Goal: Task Accomplishment & Management: Complete application form

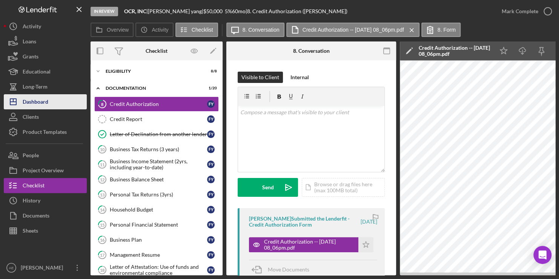
click at [41, 96] on div "Dashboard" at bounding box center [36, 102] width 26 height 17
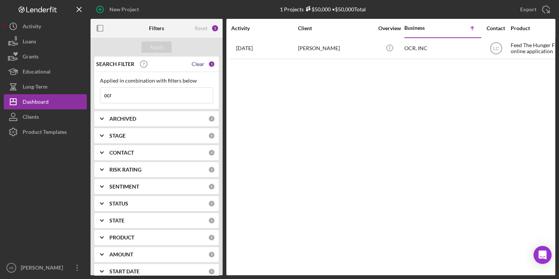
click at [202, 65] on div "Clear" at bounding box center [197, 64] width 13 height 6
click at [153, 94] on input at bounding box center [156, 95] width 112 height 15
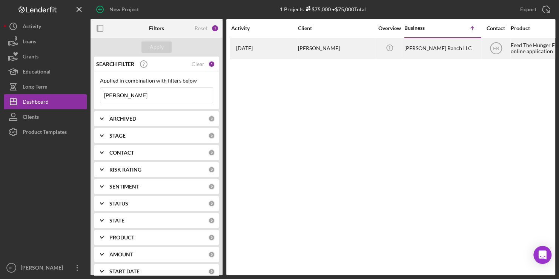
type input "[PERSON_NAME]"
click at [268, 49] on div "Feed The Hunger Fund Loan online application" at bounding box center [547, 48] width 75 height 20
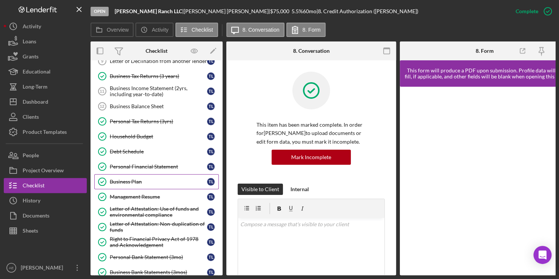
click at [122, 179] on div "Business Plan" at bounding box center [158, 182] width 97 height 6
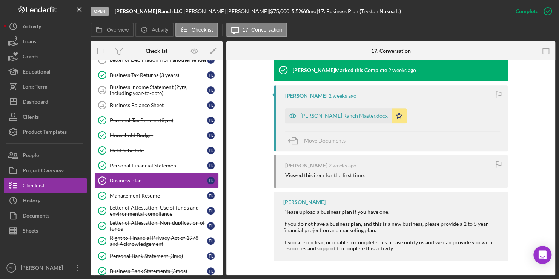
scroll to position [253, 0]
click at [268, 115] on div "[PERSON_NAME] Ranch Master.docx" at bounding box center [343, 115] width 87 height 6
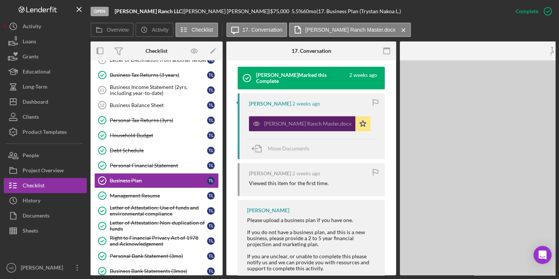
scroll to position [262, 0]
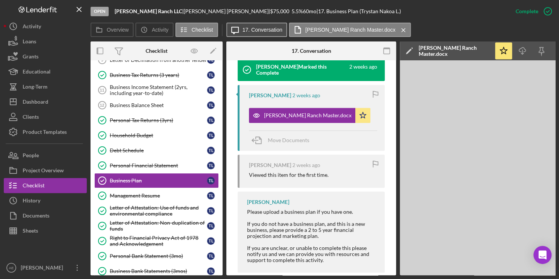
click at [260, 30] on label "17. Conversation" at bounding box center [262, 30] width 40 height 6
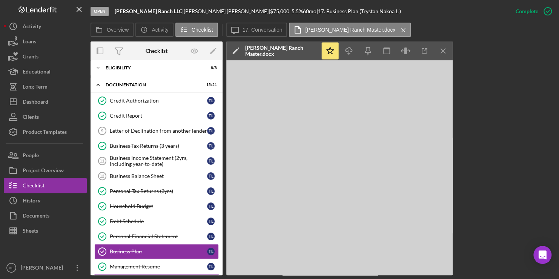
scroll to position [0, 0]
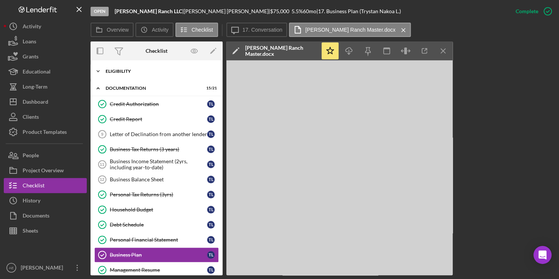
click at [112, 74] on div "Icon/Expander Eligibility 8 / 8" at bounding box center [156, 71] width 132 height 15
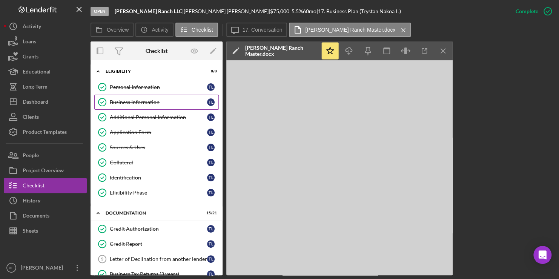
click at [152, 106] on link "Business Information Business Information T L" at bounding box center [156, 102] width 124 height 15
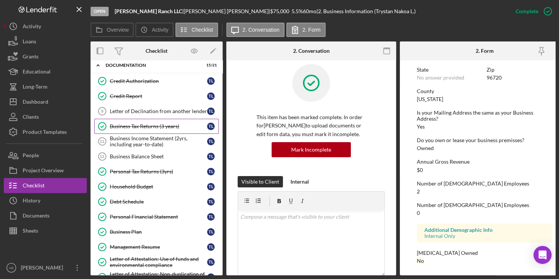
scroll to position [148, 0]
click at [142, 124] on div "Business Tax Returns (3 years)" at bounding box center [158, 126] width 97 height 6
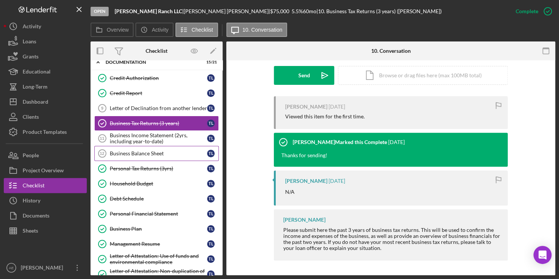
scroll to position [151, 0]
click at [121, 135] on div "Business Income Statement (2yrs, including year-to-date)" at bounding box center [158, 138] width 97 height 12
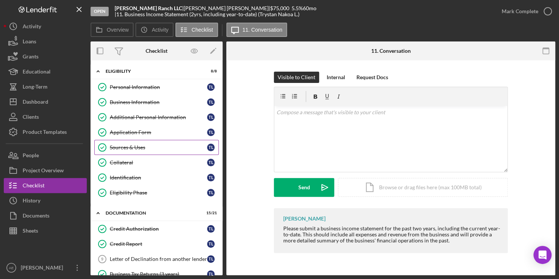
click at [135, 144] on div "Sources & Uses" at bounding box center [158, 147] width 97 height 6
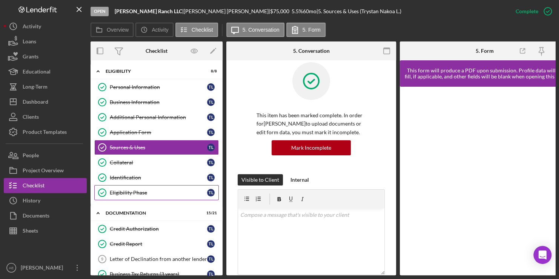
scroll to position [15, 0]
